Goal: Task Accomplishment & Management: Complete application form

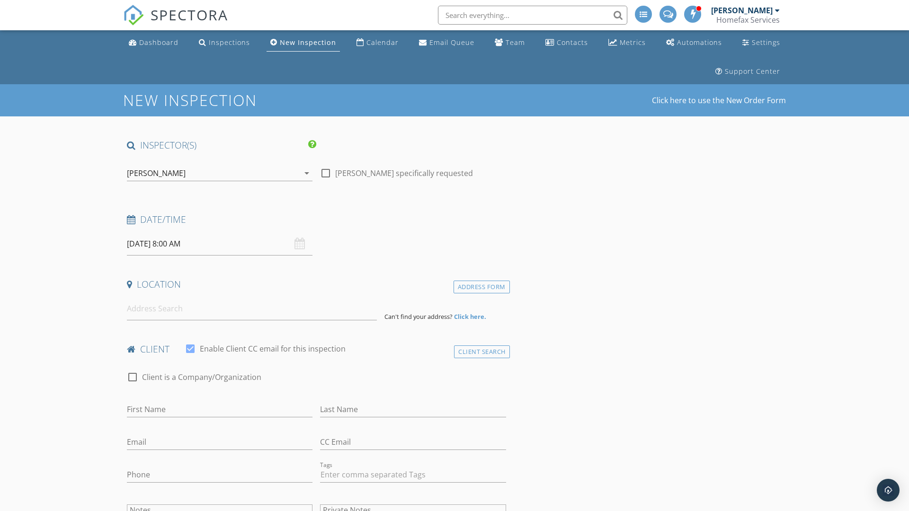
click at [220, 244] on input "[DATE] 8:00 AM" at bounding box center [220, 243] width 186 height 23
click at [228, 266] on input "2025" at bounding box center [227, 266] width 31 height 13
type input "2025"
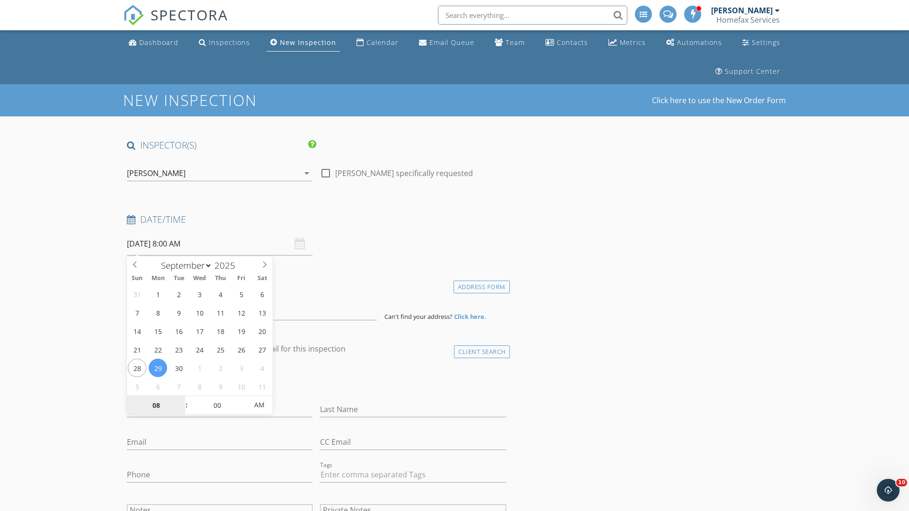
click at [156, 405] on input "08" at bounding box center [156, 405] width 58 height 19
click at [217, 405] on input "00" at bounding box center [217, 405] width 58 height 19
type input "08"
type input "15"
type input "[DATE] 8:15 AM"
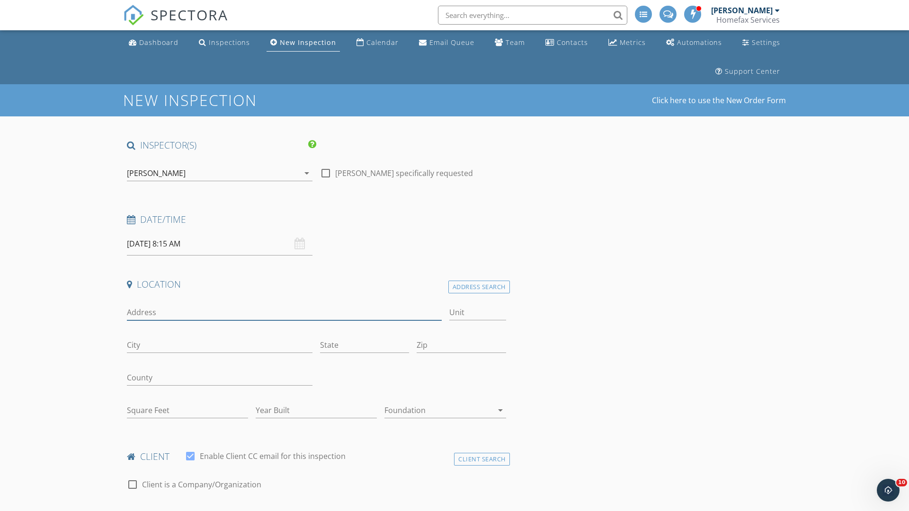
click at [284, 312] on input "Address" at bounding box center [284, 313] width 315 height 16
type input "[STREET_ADDRESS]"
click at [477, 312] on input "Unit" at bounding box center [477, 313] width 57 height 16
click at [220, 345] on input "City" at bounding box center [220, 346] width 186 height 16
type input "[PERSON_NAME]"
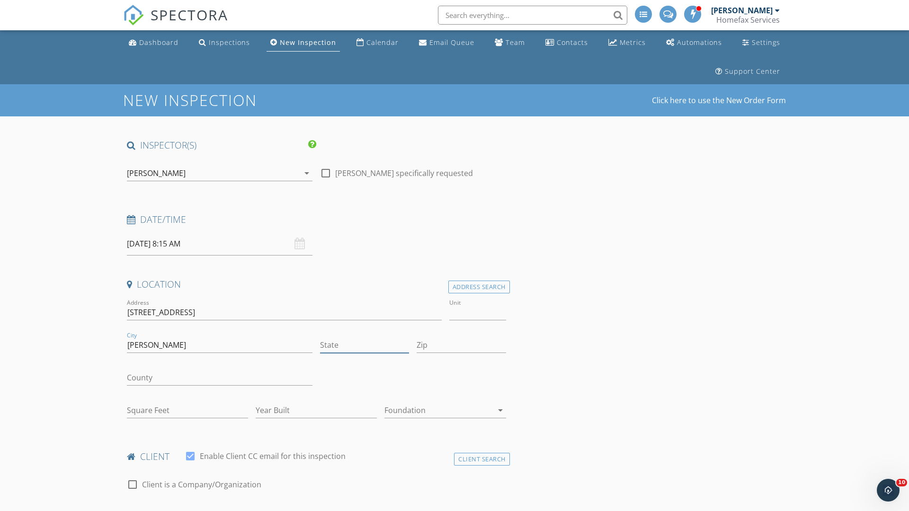
click at [365, 345] on input "State" at bounding box center [364, 346] width 89 height 16
type input "MN"
click at [461, 345] on input "Zip" at bounding box center [461, 346] width 89 height 16
type input "55038"
click at [220, 509] on input "First Name" at bounding box center [220, 517] width 186 height 16
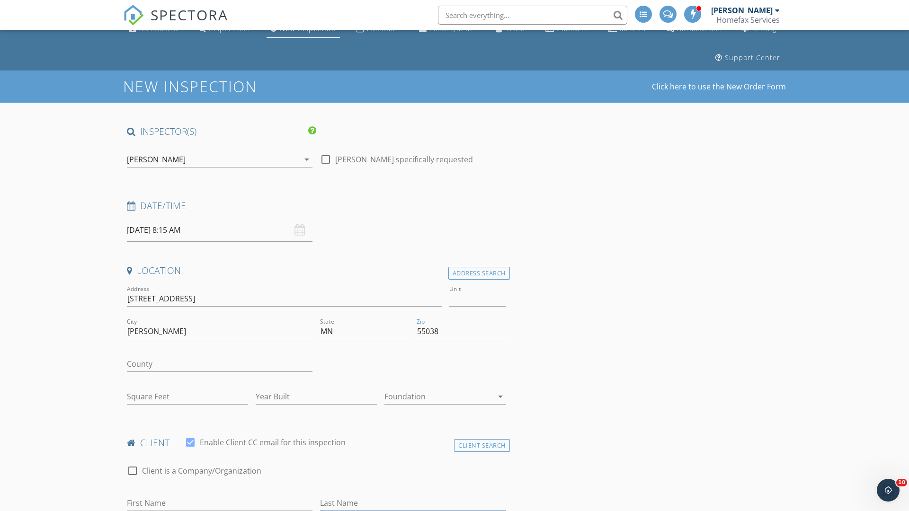
click at [413, 503] on input "Last Name" at bounding box center [413, 504] width 186 height 16
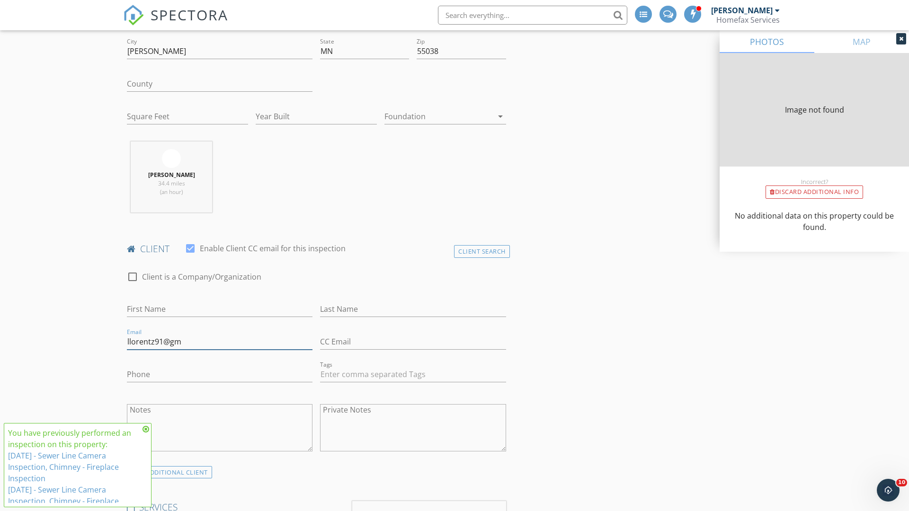
type input "llorentz91@gma"
type input "0"
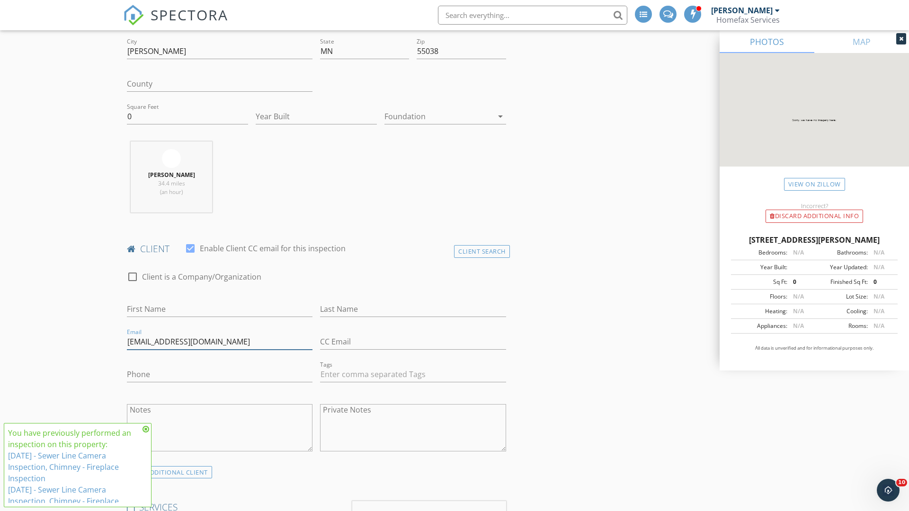
type input "[EMAIL_ADDRESS][DOMAIN_NAME]"
click at [220, 375] on input "Phone" at bounding box center [220, 375] width 186 height 16
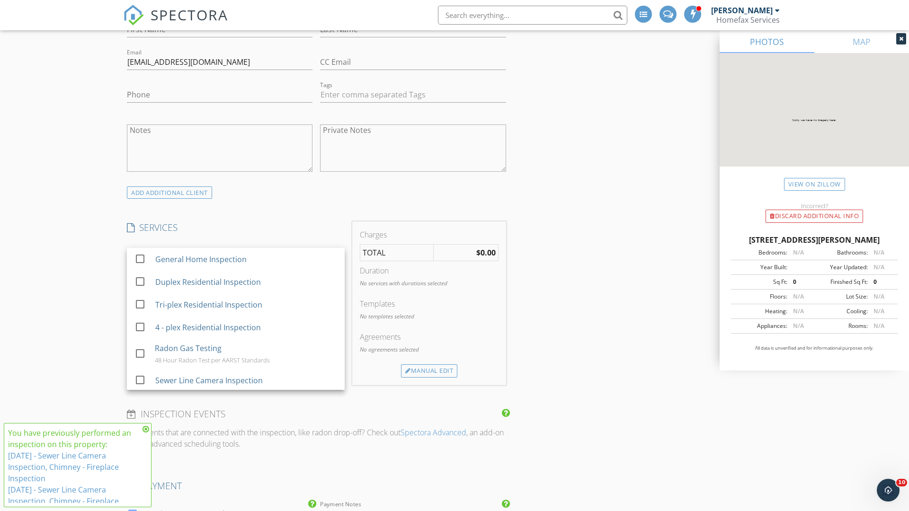
click at [246, 259] on div "General Home Inspection" at bounding box center [246, 259] width 182 height 19
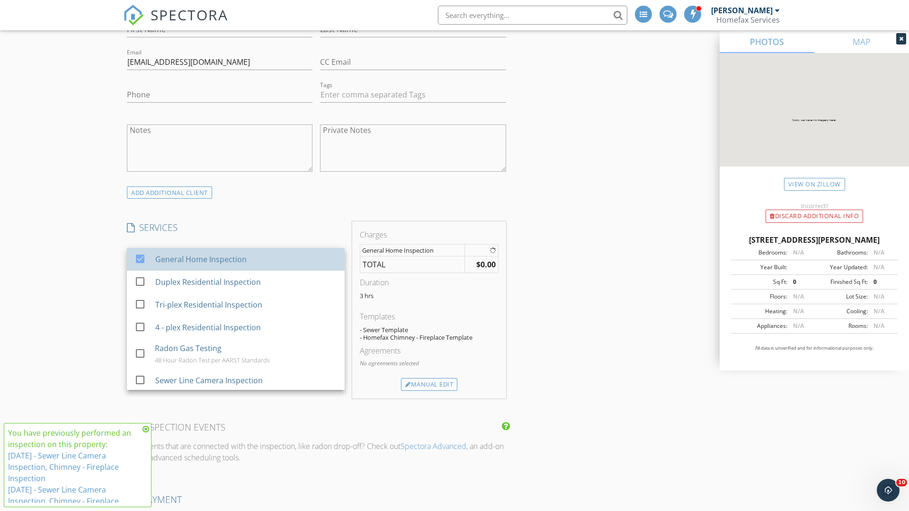
checkbox input "false"
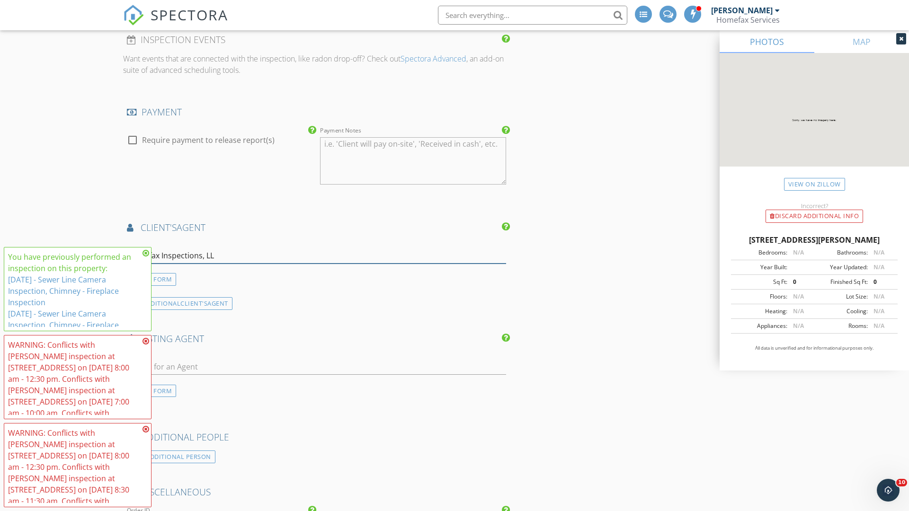
type input "Homefax Inspections, LLC"
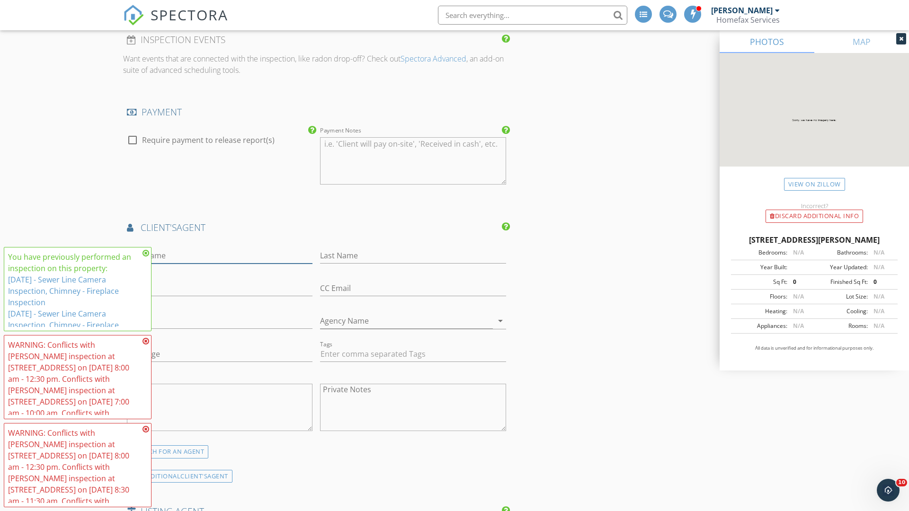
click at [220, 256] on input "First Name" at bounding box center [220, 256] width 186 height 16
type input "[PERSON_NAME]"
click at [413, 256] on input "text" at bounding box center [413, 256] width 186 height 16
type input "[PERSON_NAME]"
click at [220, 288] on input "text" at bounding box center [220, 289] width 186 height 16
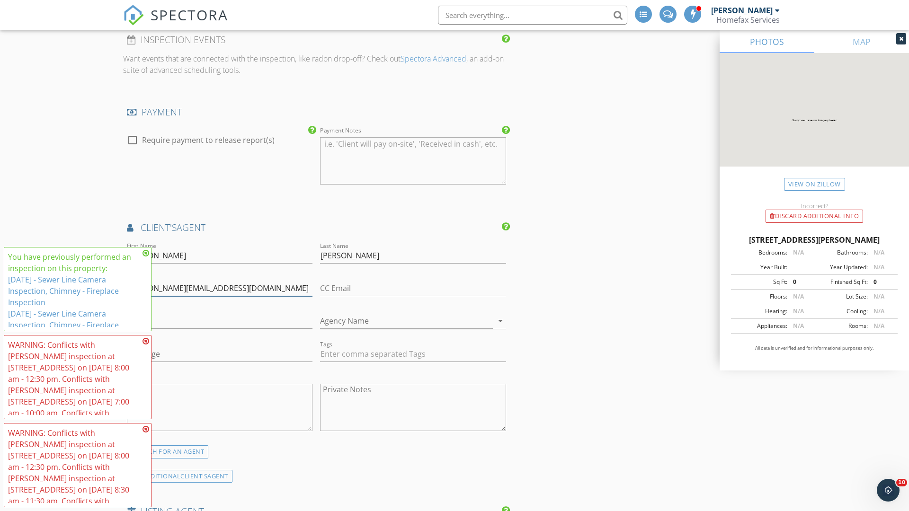
type input "[PERSON_NAME][EMAIL_ADDRESS][DOMAIN_NAME]"
click at [220, 321] on input "text" at bounding box center [220, 321] width 186 height 16
type input "[PHONE_NUMBER]"
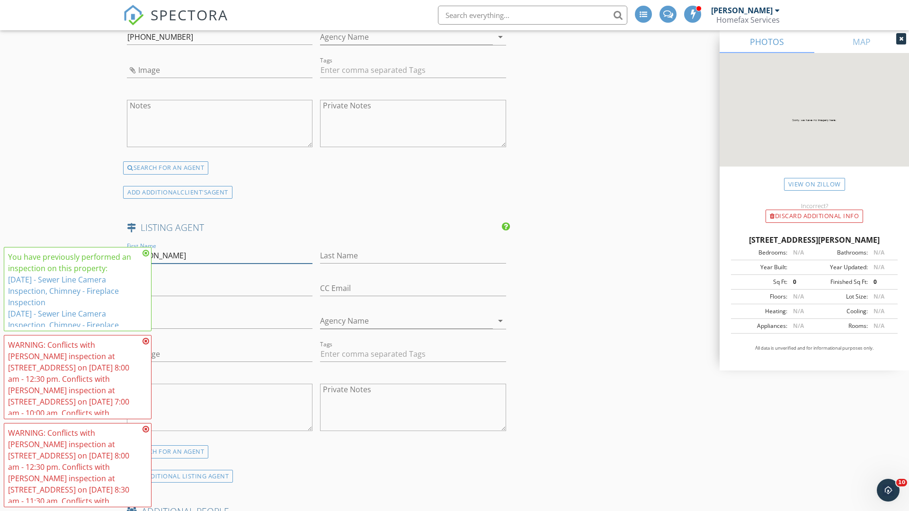
type input "[PERSON_NAME]"
click at [413, 256] on input "text" at bounding box center [413, 256] width 186 height 16
type input "[PERSON_NAME]"
click at [220, 288] on input "text" at bounding box center [220, 289] width 186 height 16
type input "[PERSON_NAME][EMAIL_ADDRESS][DOMAIN_NAME]"
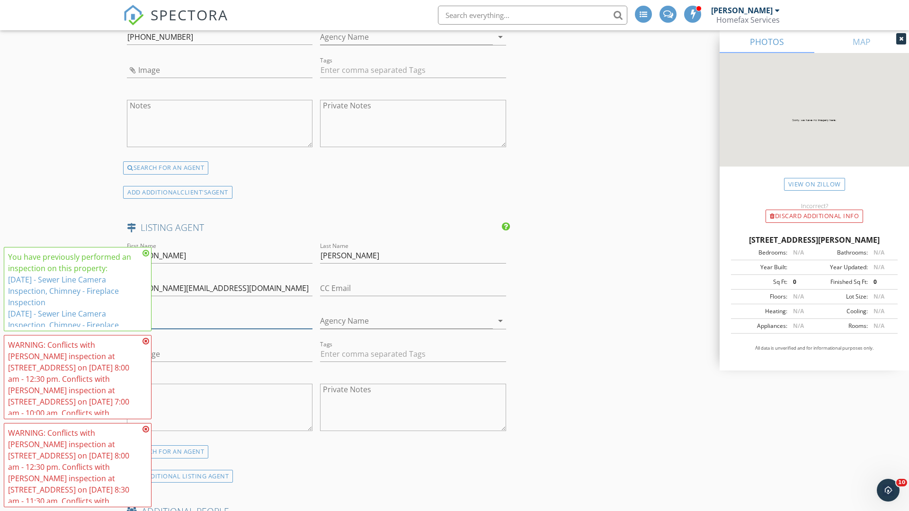
click at [220, 321] on input "text" at bounding box center [220, 321] width 186 height 16
